Goal: Task Accomplishment & Management: Manage account settings

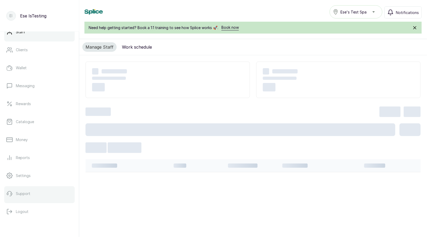
scroll to position [65, 0]
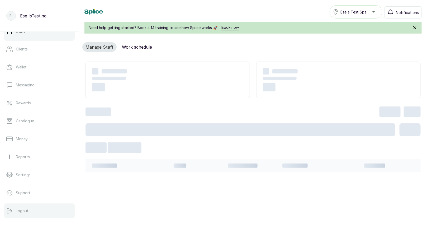
click at [9, 212] on icon at bounding box center [9, 210] width 6 height 6
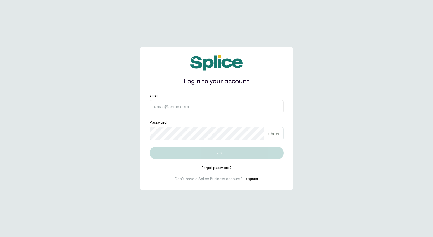
type input "[EMAIL_ADDRESS][DOMAIN_NAME]"
click at [218, 97] on div "Email [EMAIL_ADDRESS][DOMAIN_NAME]" at bounding box center [217, 103] width 134 height 21
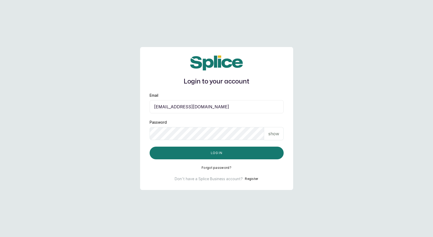
click at [192, 110] on input "[EMAIL_ADDRESS][DOMAIN_NAME]" at bounding box center [217, 106] width 134 height 13
type input "[EMAIL_ADDRESS][DOMAIN_NAME]"
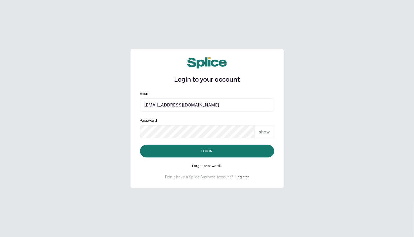
click at [161, 158] on div "Login to your account Email [EMAIL_ADDRESS][DOMAIN_NAME] Password show Log in F…" at bounding box center [206, 118] width 153 height 139
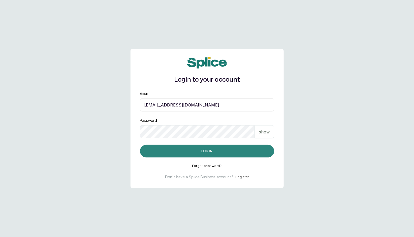
click at [160, 154] on button "Log in" at bounding box center [207, 151] width 134 height 13
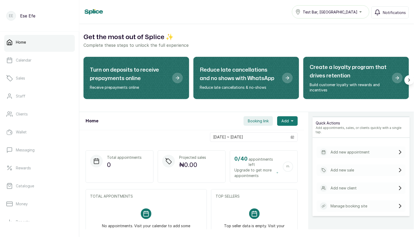
click at [360, 30] on div "Get the most out of Splice ✨ Complete these steps to unlock the full experience…" at bounding box center [246, 68] width 334 height 88
